Goal: Information Seeking & Learning: Learn about a topic

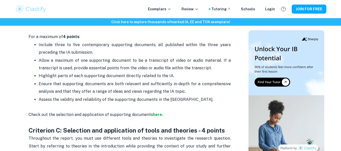
scroll to position [465, 0]
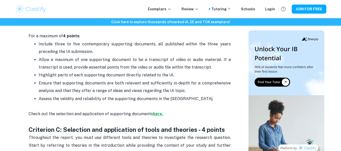
click at [157, 112] on strong "here." at bounding box center [158, 114] width 10 height 5
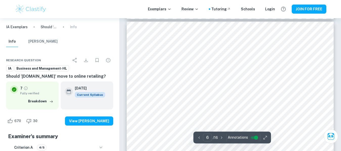
scroll to position [1610, 0]
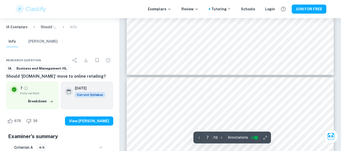
type input "8"
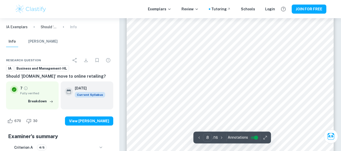
scroll to position [2241, 0]
